Goal: Check status: Check status

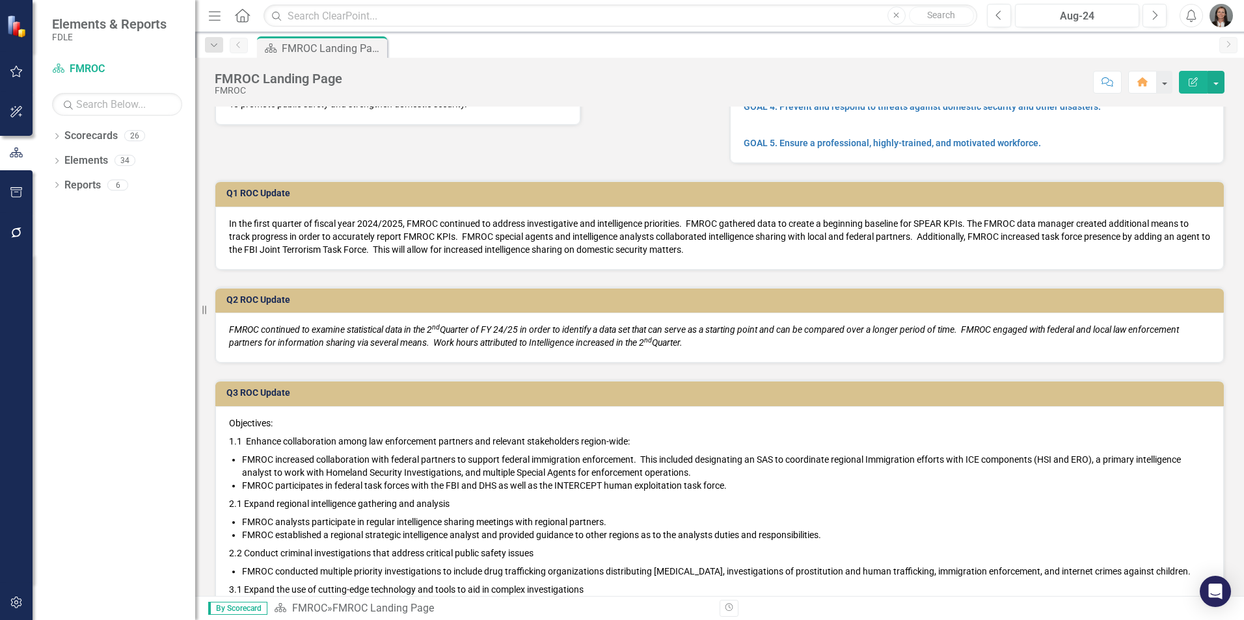
scroll to position [130, 0]
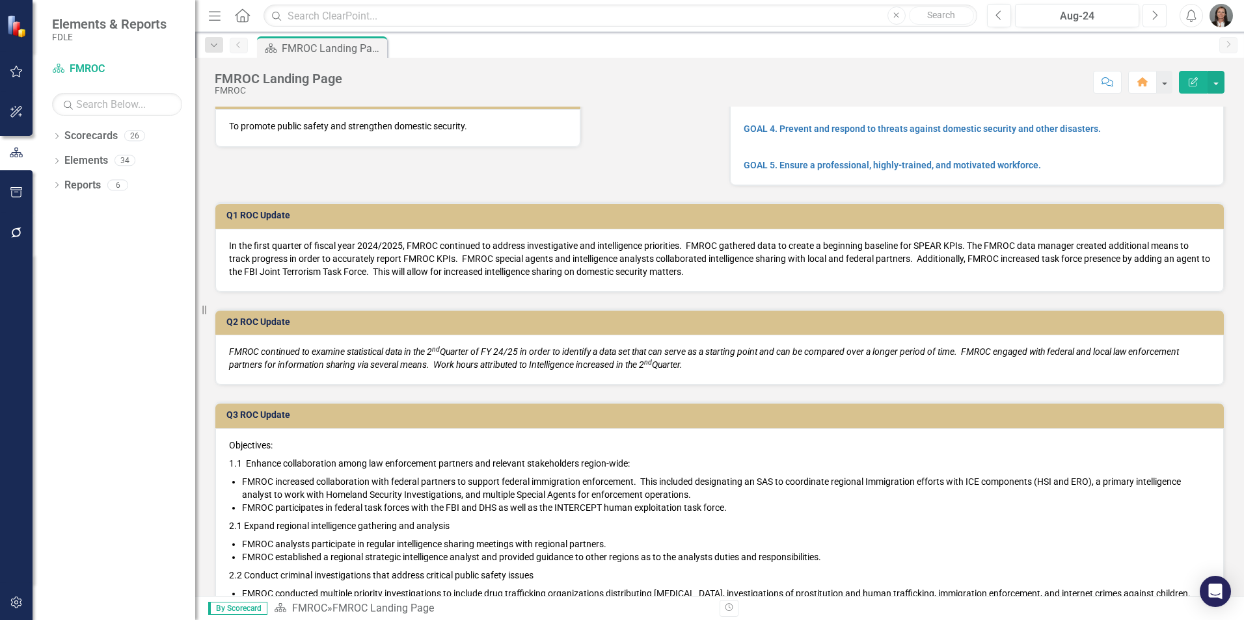
click at [1152, 14] on icon "Next" at bounding box center [1154, 16] width 7 height 12
click at [1153, 14] on icon "Next" at bounding box center [1154, 16] width 7 height 12
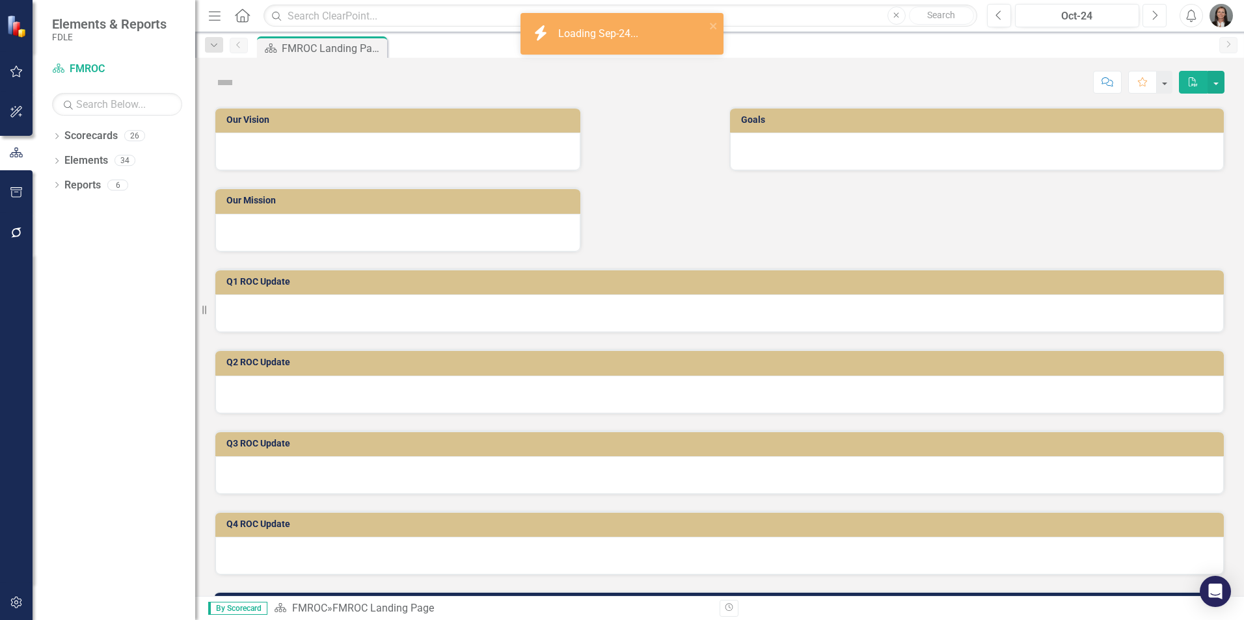
click at [1153, 14] on icon "Next" at bounding box center [1154, 16] width 7 height 12
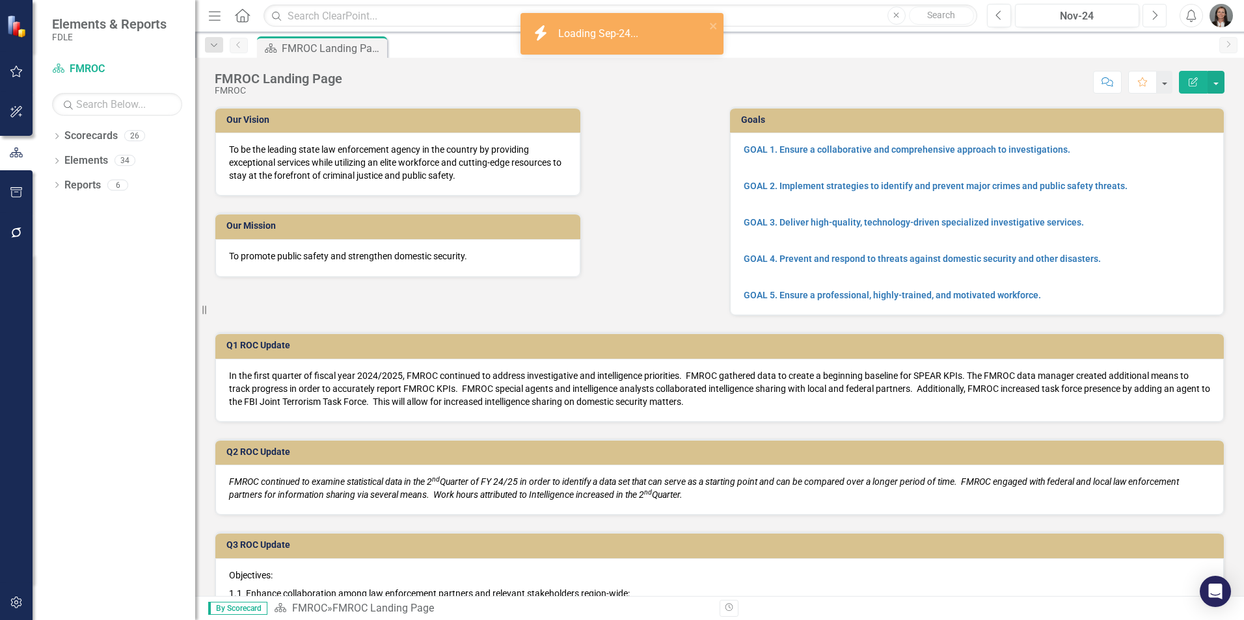
click at [1153, 14] on icon "Next" at bounding box center [1154, 16] width 7 height 12
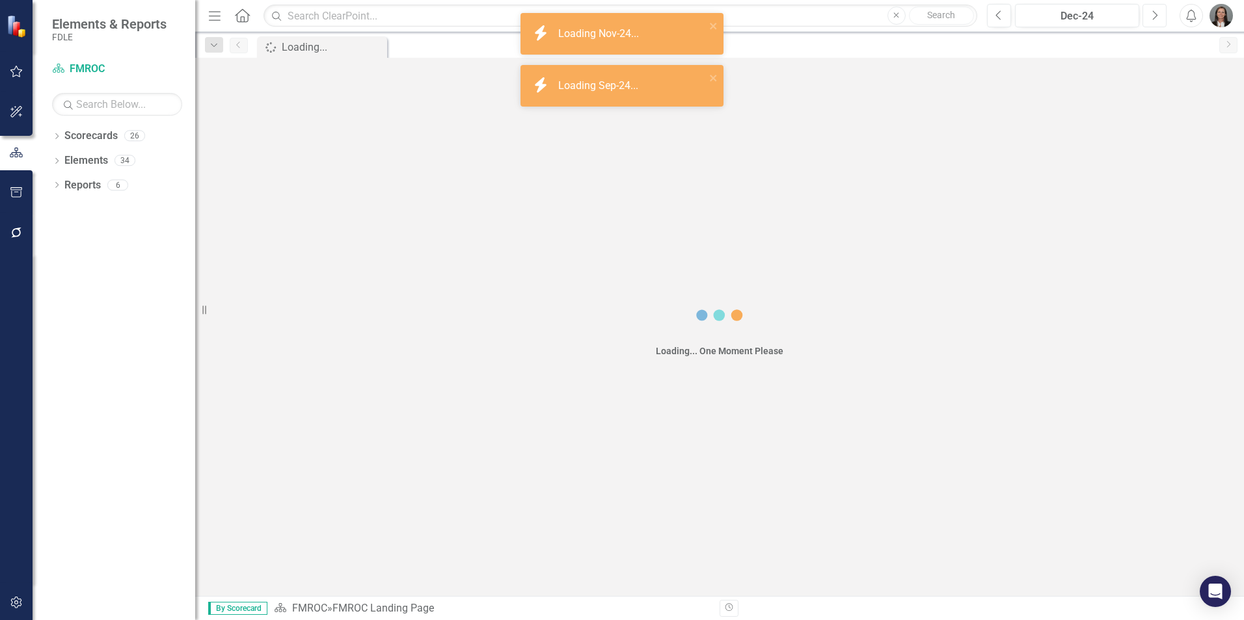
click at [1153, 14] on icon "Next" at bounding box center [1154, 16] width 7 height 12
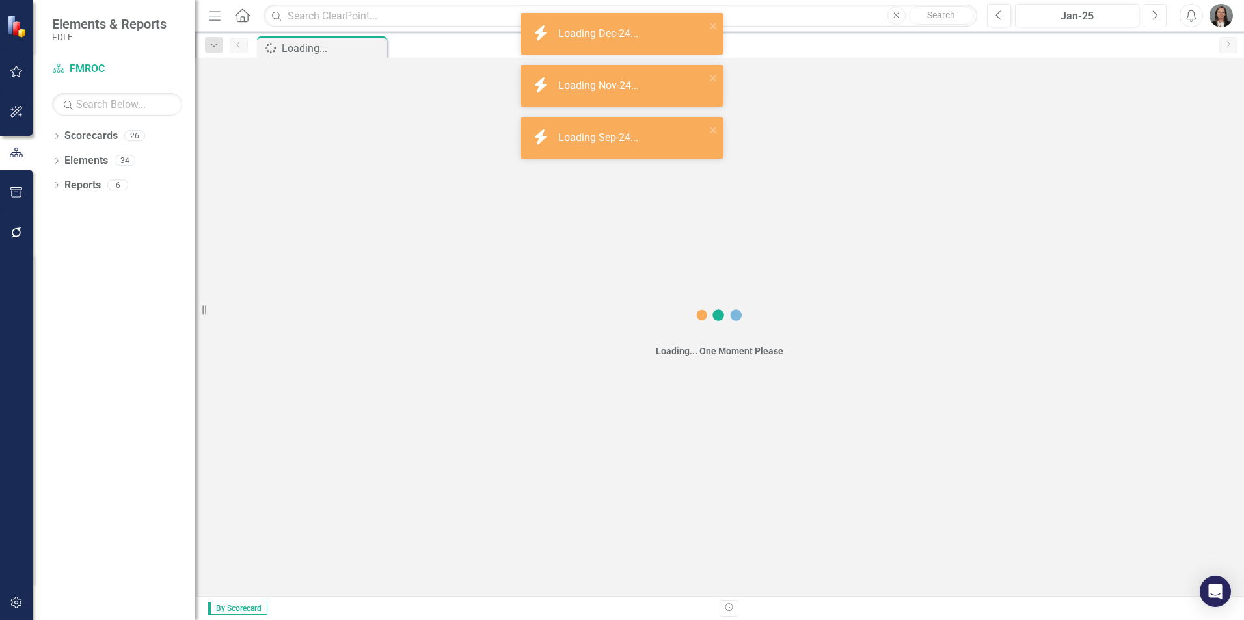
click at [1153, 14] on icon "Next" at bounding box center [1154, 16] width 7 height 12
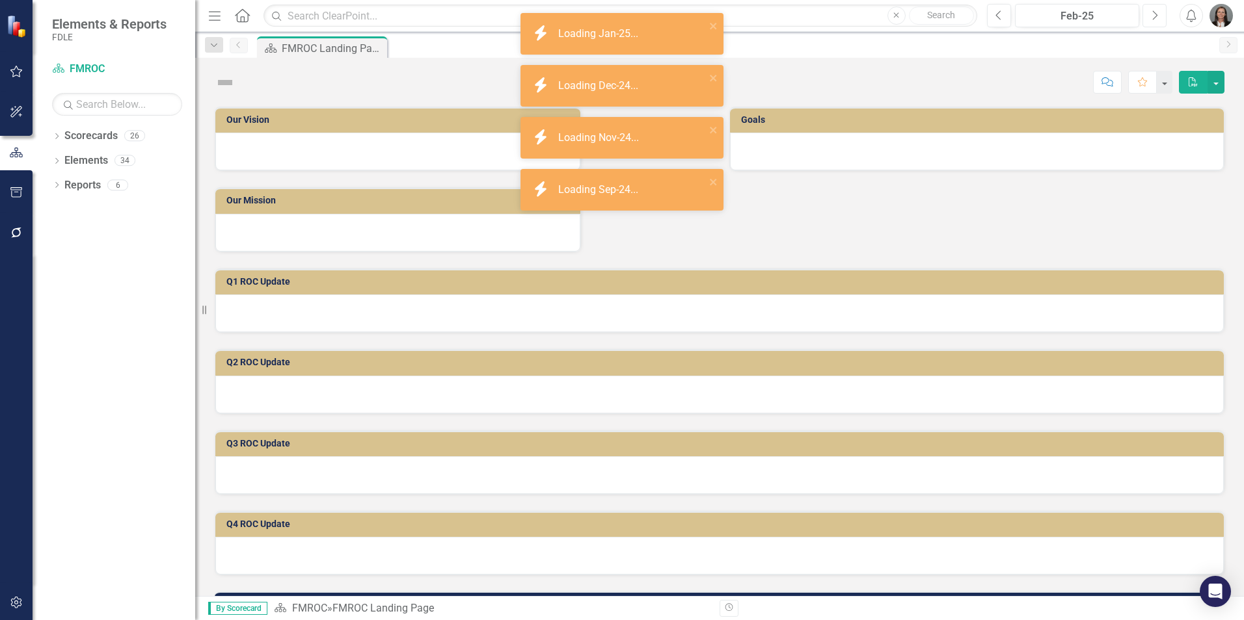
click at [1153, 14] on icon "Next" at bounding box center [1154, 16] width 7 height 12
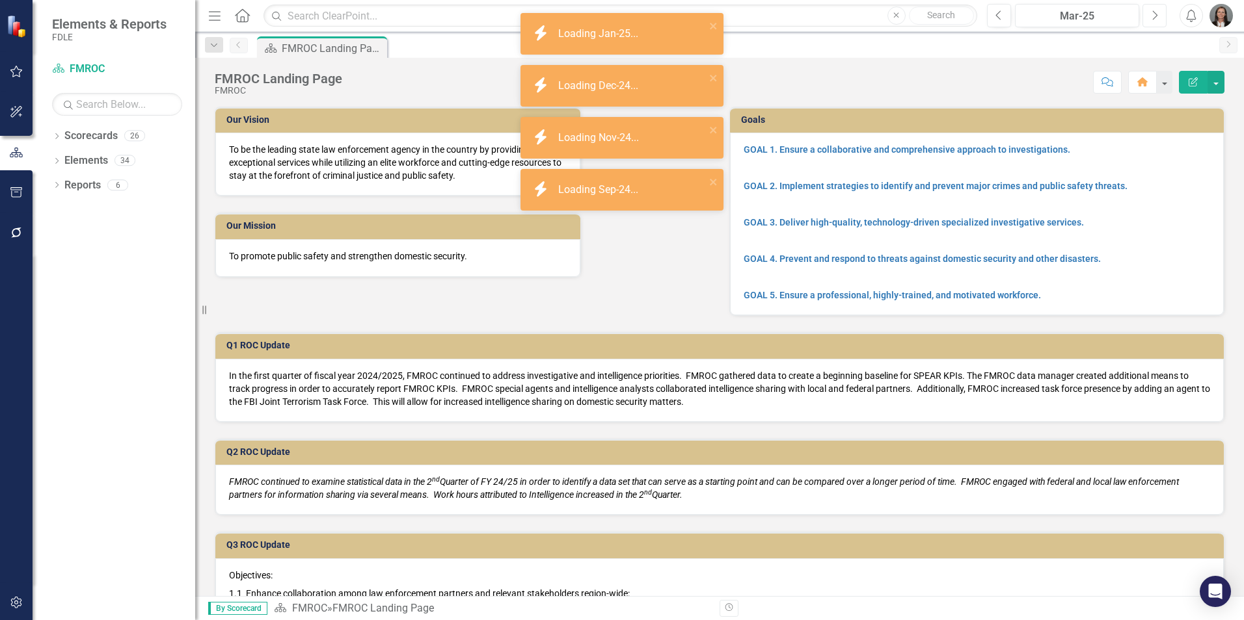
click at [1153, 14] on icon "Next" at bounding box center [1154, 16] width 7 height 12
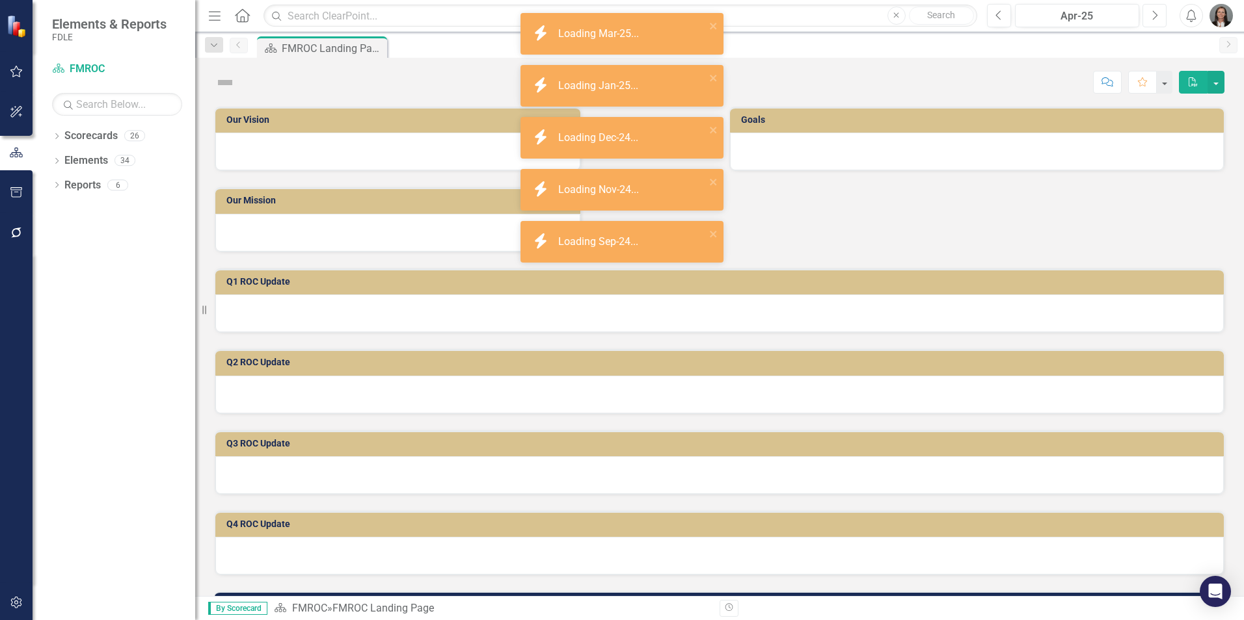
click at [1153, 13] on icon "Next" at bounding box center [1154, 16] width 7 height 12
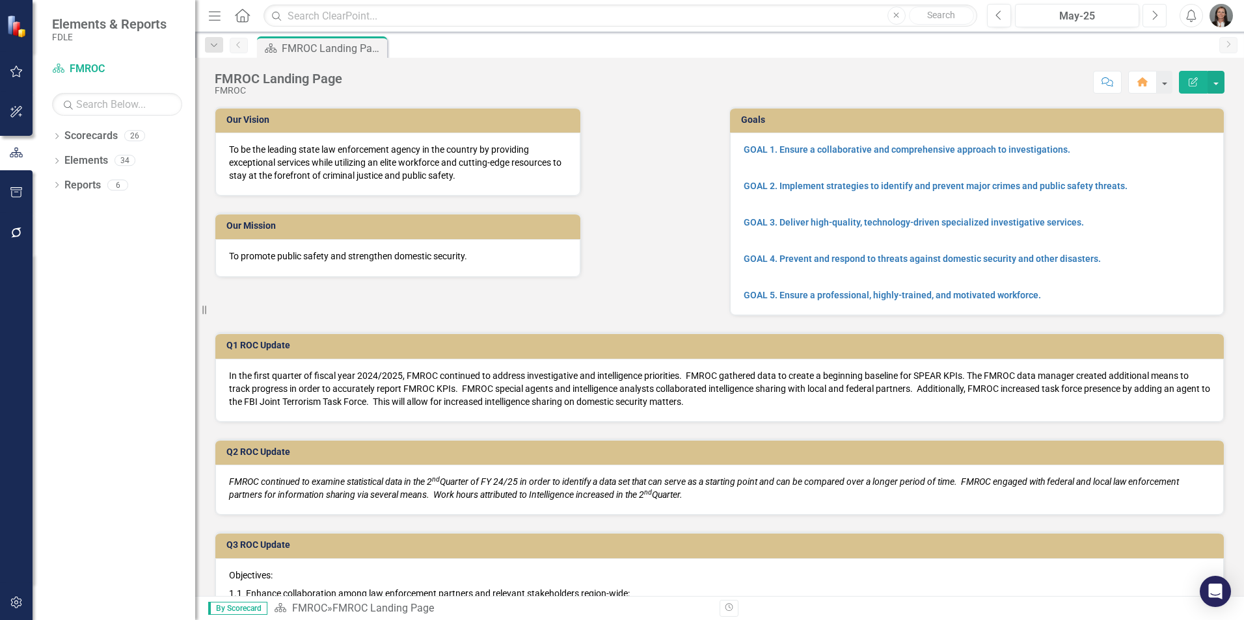
click at [1153, 13] on icon "Next" at bounding box center [1154, 16] width 7 height 12
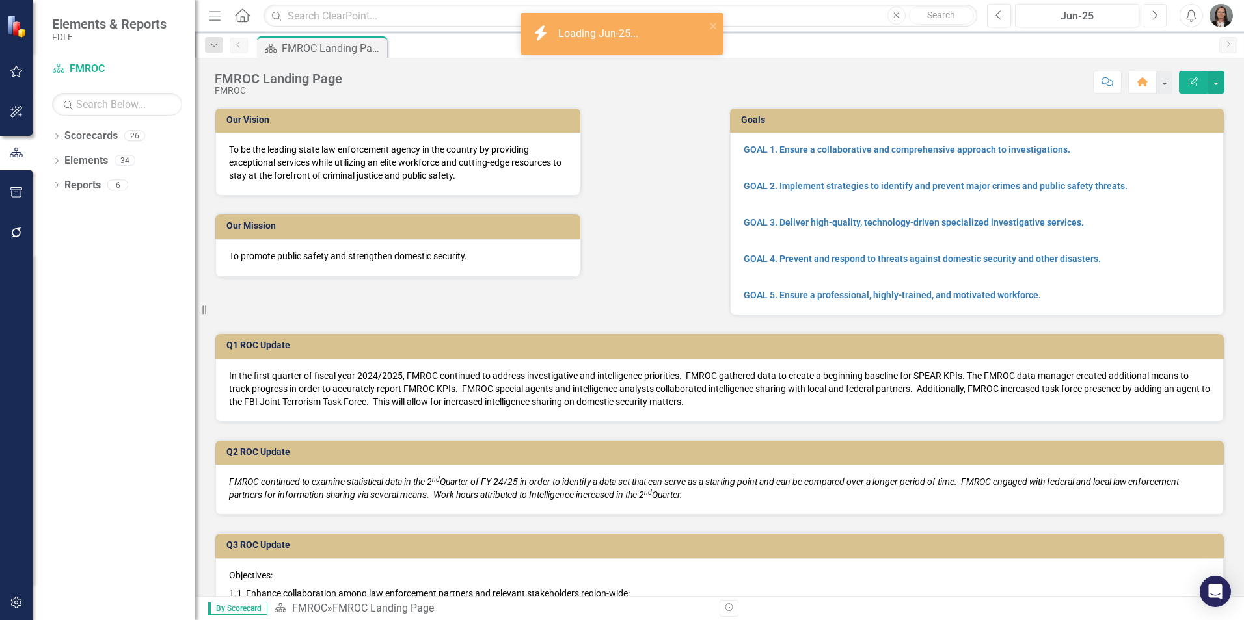
click at [1153, 13] on icon "Next" at bounding box center [1154, 16] width 7 height 12
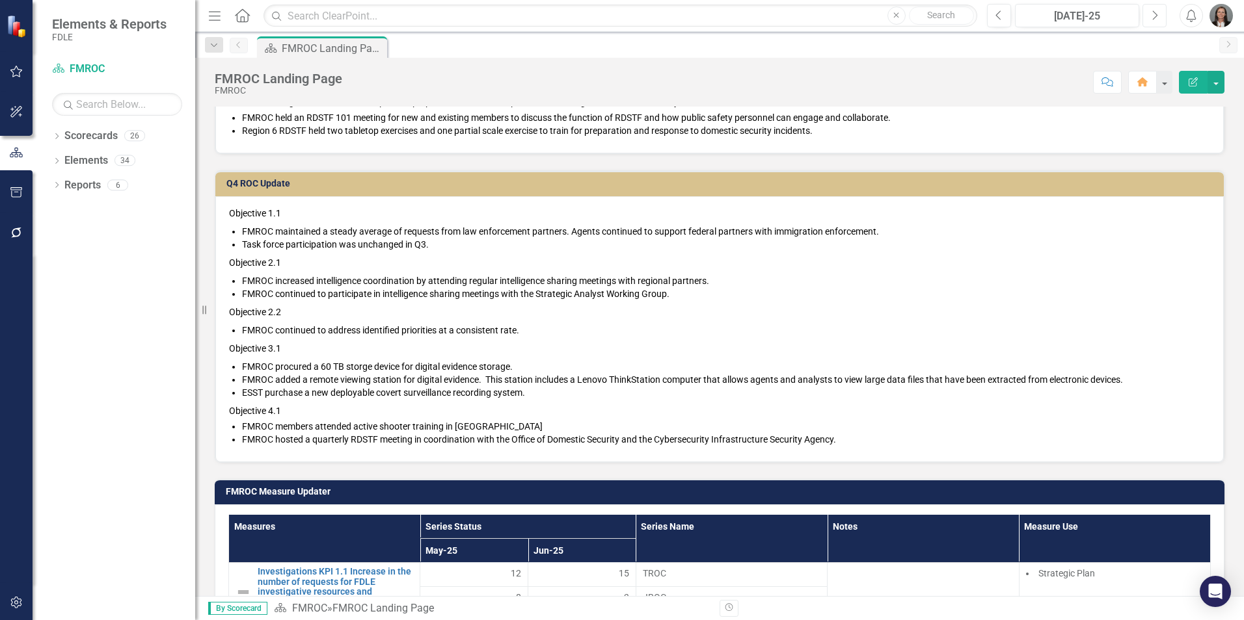
scroll to position [650, 0]
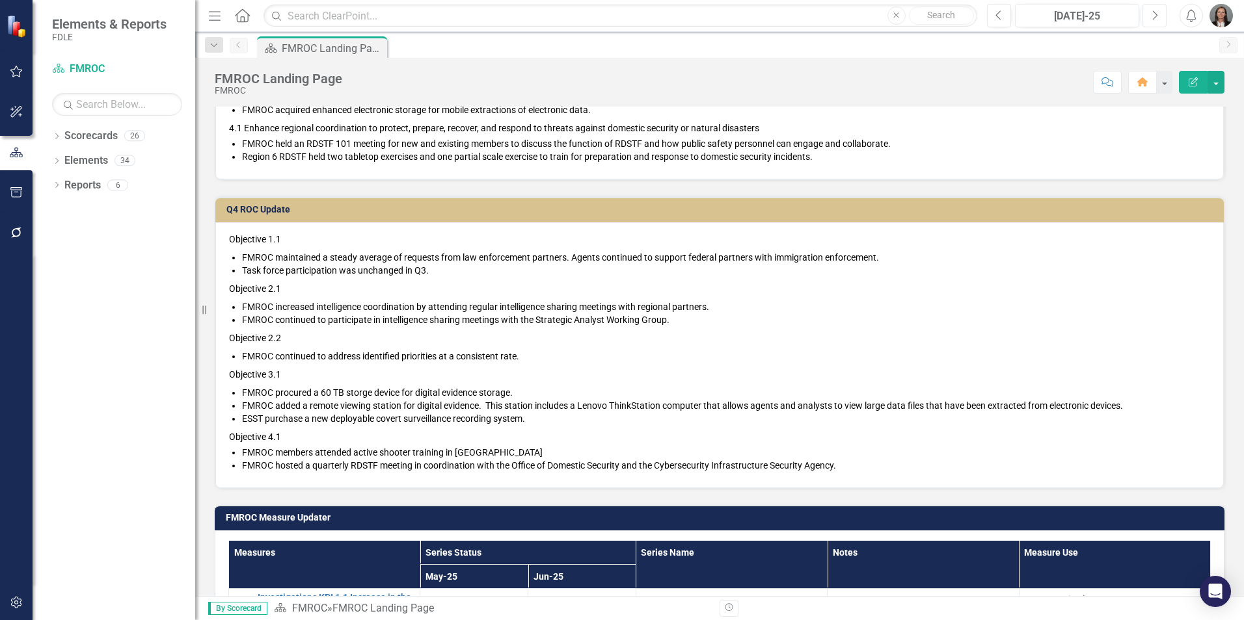
click at [1157, 15] on icon "button" at bounding box center [1155, 14] width 5 height 9
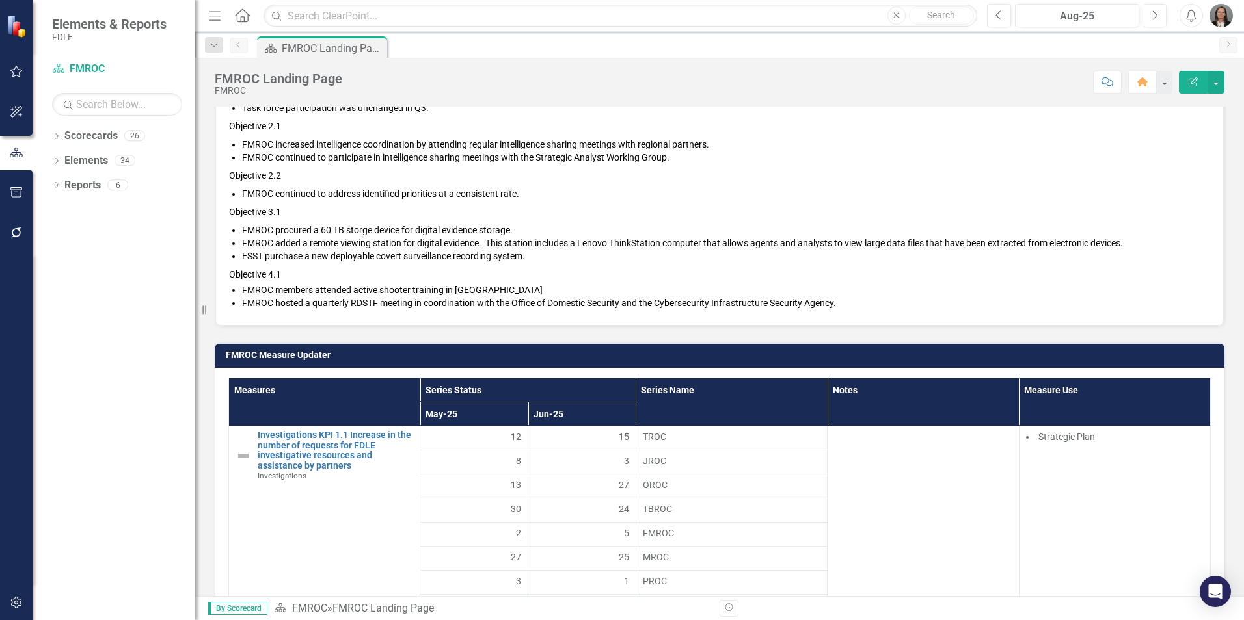
scroll to position [911, 0]
